Goal: Information Seeking & Learning: Learn about a topic

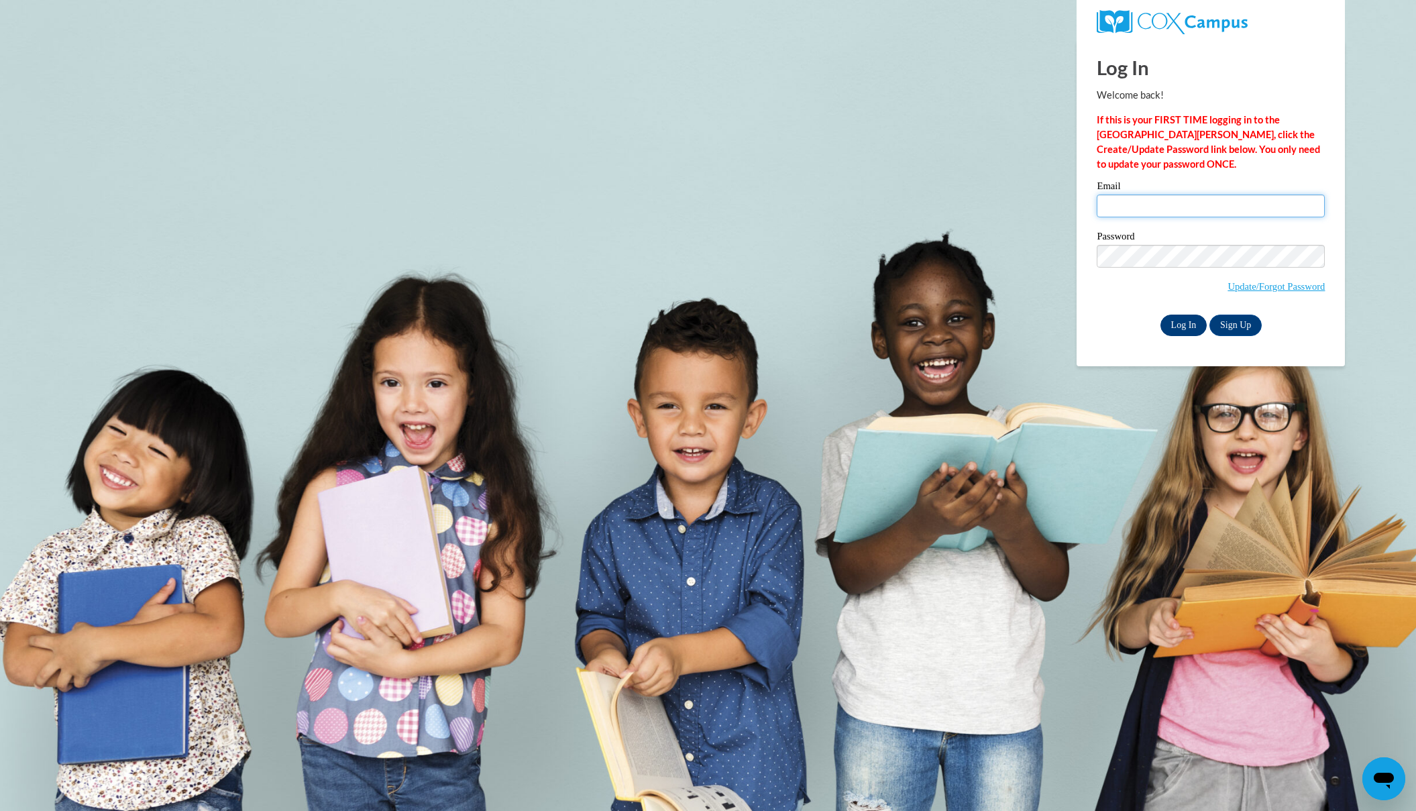
type input "[EMAIL_ADDRESS][DOMAIN_NAME]"
click at [1175, 322] on input "Log In" at bounding box center [1183, 324] width 47 height 21
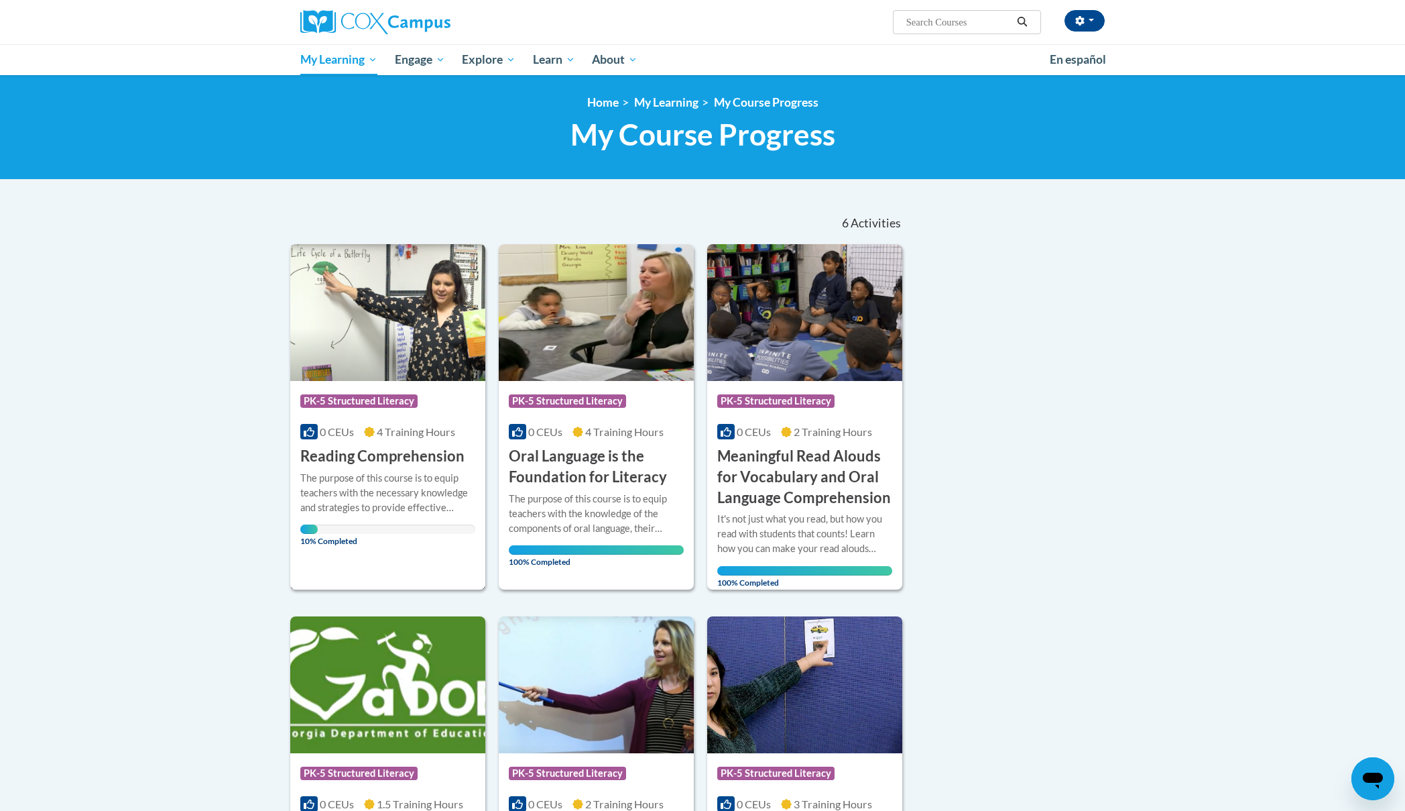
click at [351, 414] on div "Course Category: PK-5 Structured Literacy" at bounding box center [387, 403] width 175 height 30
